Goal: Task Accomplishment & Management: Manage account settings

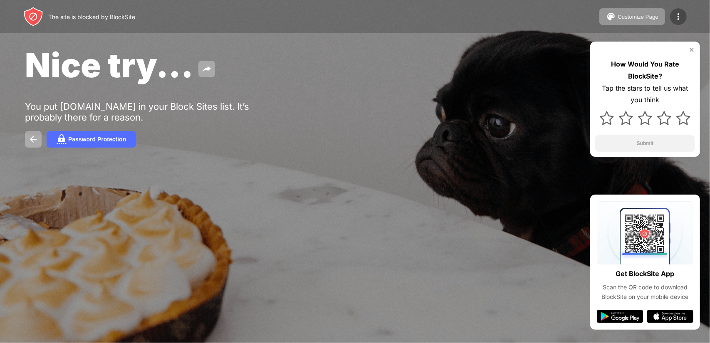
click at [674, 19] on img at bounding box center [679, 17] width 10 height 10
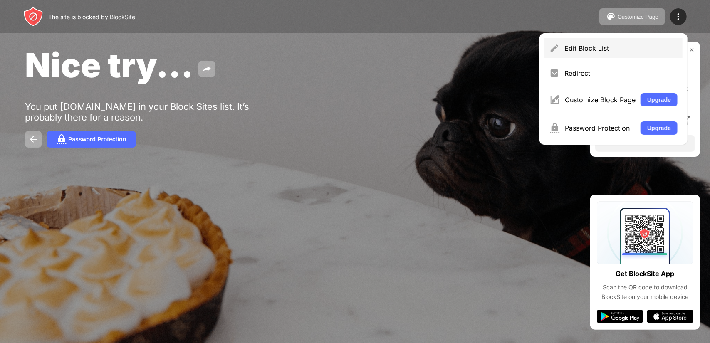
click at [588, 46] on div "Edit Block List" at bounding box center [621, 48] width 113 height 8
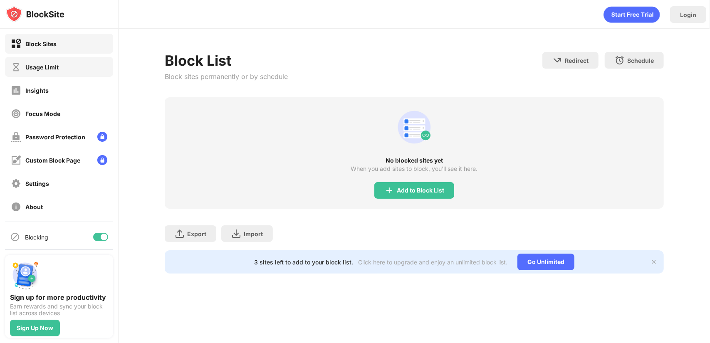
click at [42, 72] on div "Usage Limit" at bounding box center [59, 67] width 108 height 20
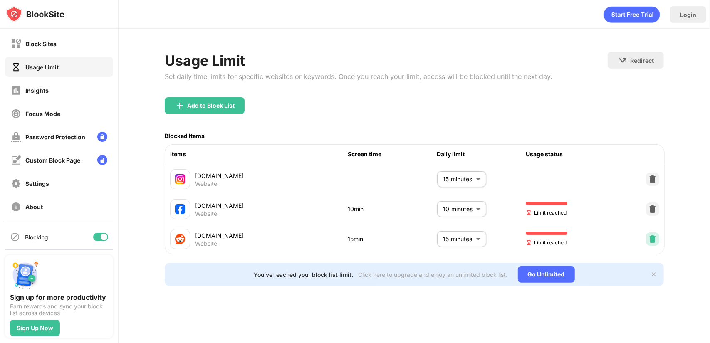
click at [656, 239] on img at bounding box center [653, 239] width 8 height 8
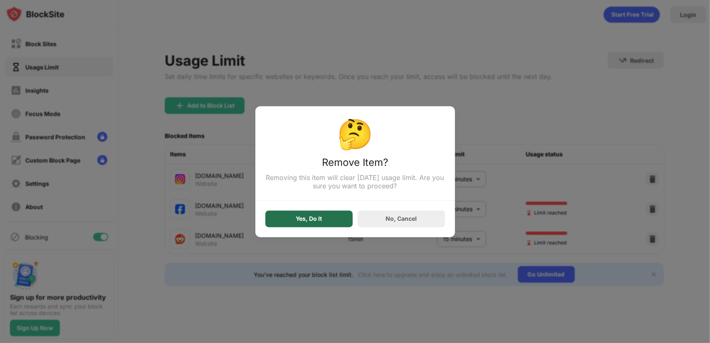
click at [327, 215] on div "Yes, Do It" at bounding box center [308, 219] width 87 height 17
